Goal: Navigation & Orientation: Find specific page/section

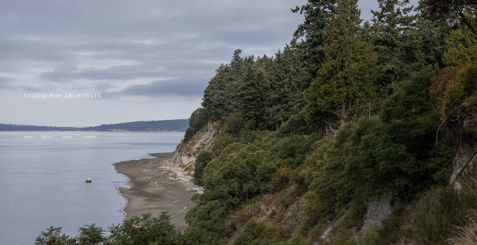
scroll to position [37, 0]
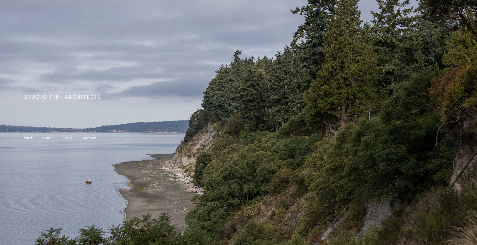
click at [28, 138] on span "work" at bounding box center [28, 138] width 8 height 5
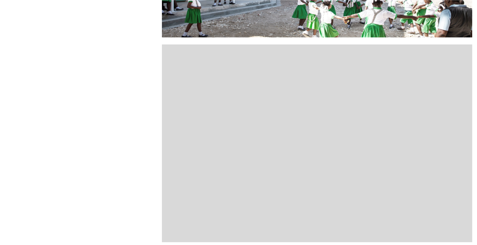
scroll to position [395, 0]
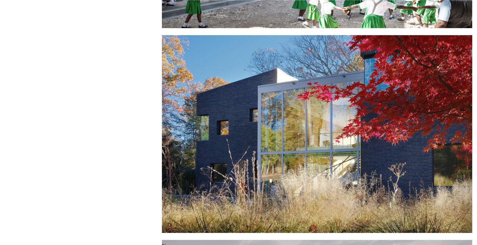
click at [332, 135] on div at bounding box center [317, 134] width 311 height 198
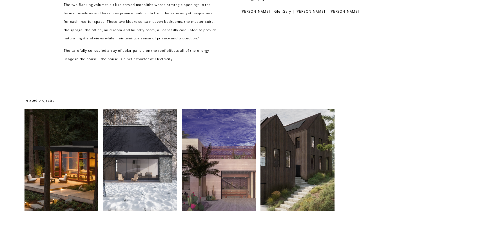
scroll to position [4823, 0]
